Goal: Information Seeking & Learning: Learn about a topic

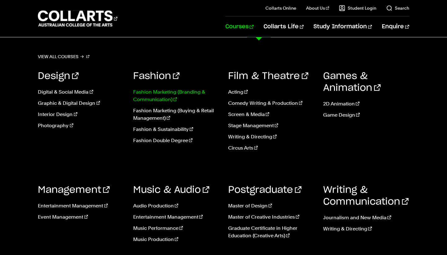
click at [168, 89] on link "Fashion Marketing (Branding & Communication)" at bounding box center [176, 95] width 86 height 15
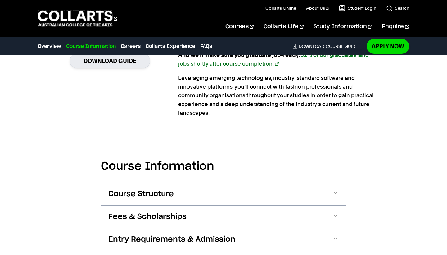
scroll to position [563, 0]
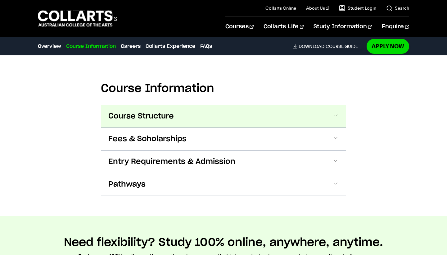
click at [217, 108] on button "Course Structure" at bounding box center [223, 116] width 245 height 22
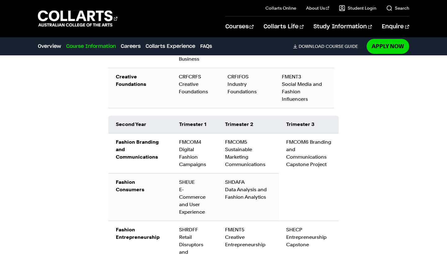
scroll to position [915, 0]
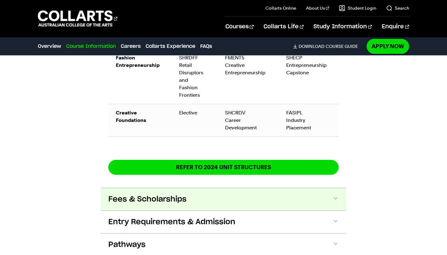
click at [151, 194] on span "Fees & Scholarships" at bounding box center [147, 199] width 78 height 10
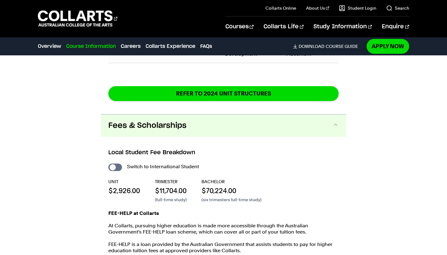
scroll to position [1159, 0]
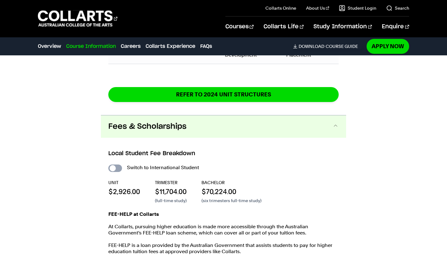
click at [111, 164] on input "International Student" at bounding box center [115, 167] width 14 height 7
checkbox input "true"
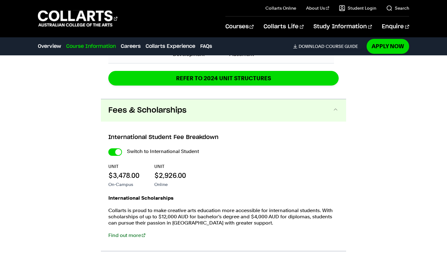
scroll to position [1323, 0]
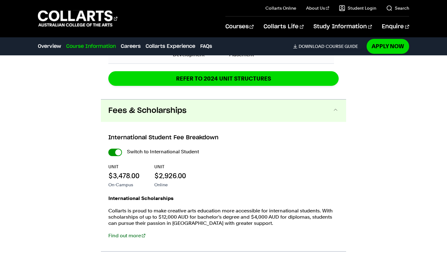
click at [117, 148] on input "International Student" at bounding box center [115, 151] width 14 height 7
checkbox input "false"
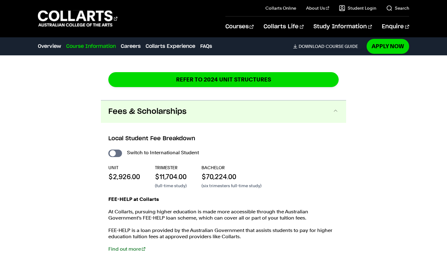
scroll to position [1154, 0]
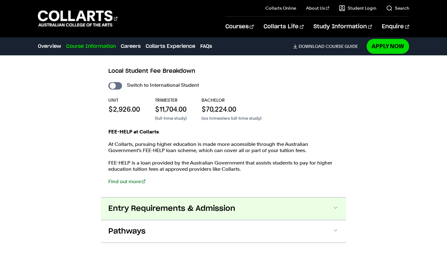
click at [166, 203] on span "Entry Requirements & Admission" at bounding box center [171, 208] width 127 height 10
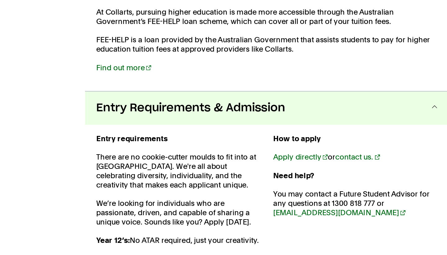
scroll to position [1294, 0]
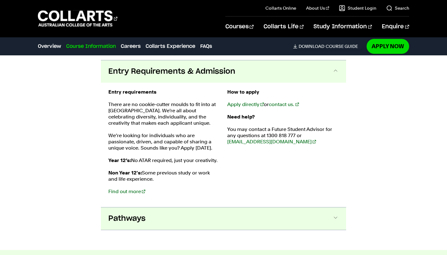
click at [230, 207] on button "Pathways" at bounding box center [223, 218] width 245 height 22
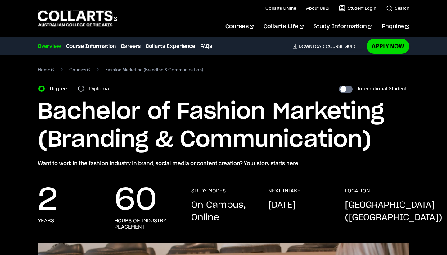
scroll to position [0, 0]
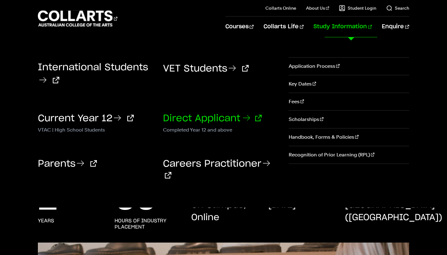
click at [240, 119] on link "Direct Applicant" at bounding box center [212, 118] width 99 height 9
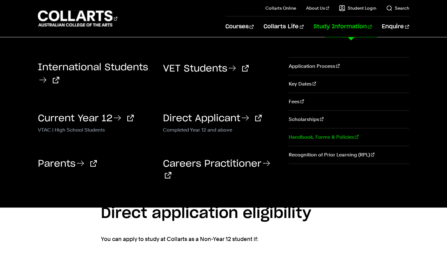
click at [339, 141] on link "Handbook, Forms & Policies" at bounding box center [349, 136] width 120 height 17
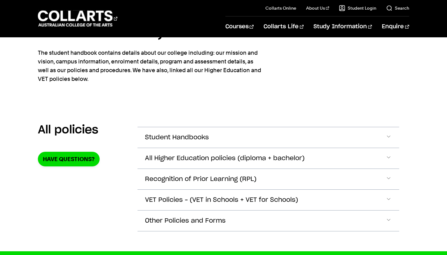
scroll to position [46, 0]
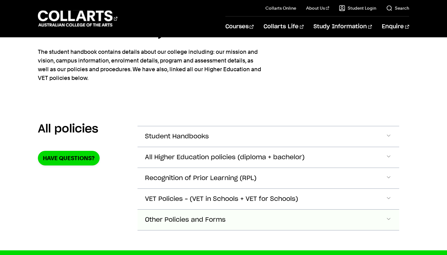
click at [225, 215] on button "Other Policies and Forms" at bounding box center [268, 219] width 261 height 20
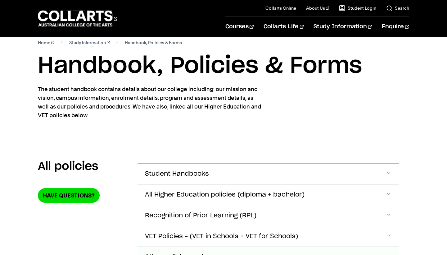
scroll to position [0, 0]
